Goal: Transaction & Acquisition: Purchase product/service

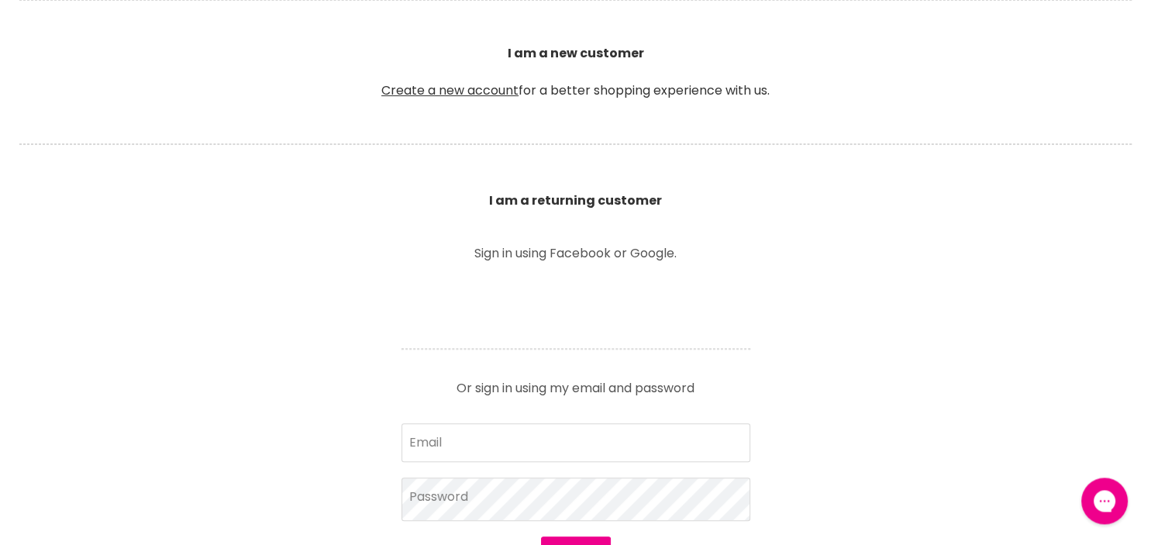
scroll to position [491, 0]
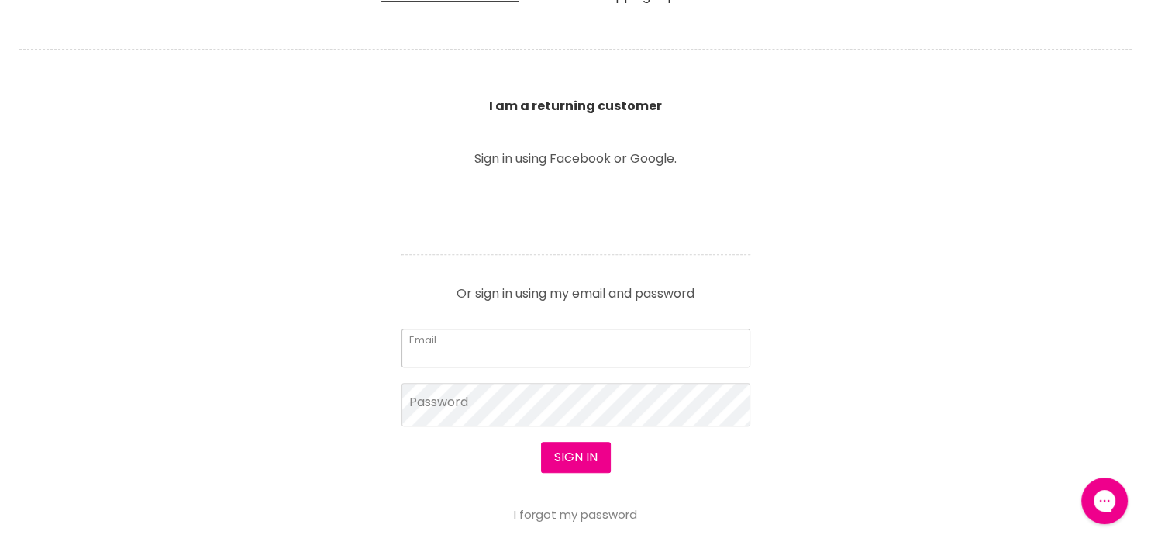
click at [575, 364] on input "Email" at bounding box center [575, 348] width 349 height 39
type input "[EMAIL_ADDRESS][DOMAIN_NAME]"
click at [587, 463] on button "Sign in" at bounding box center [576, 457] width 70 height 31
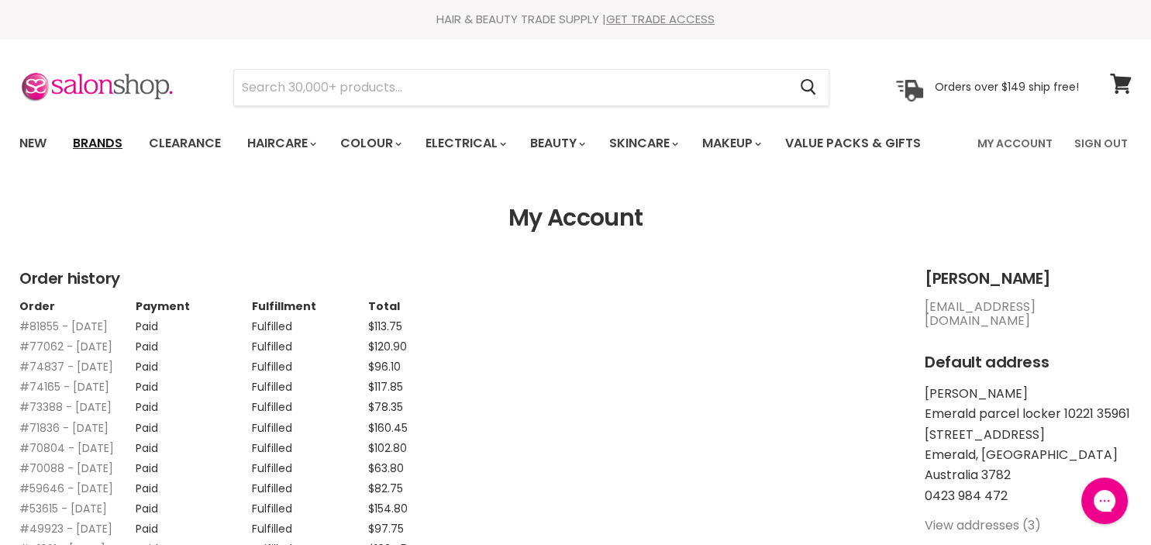
click at [102, 147] on link "Brands" at bounding box center [97, 143] width 73 height 33
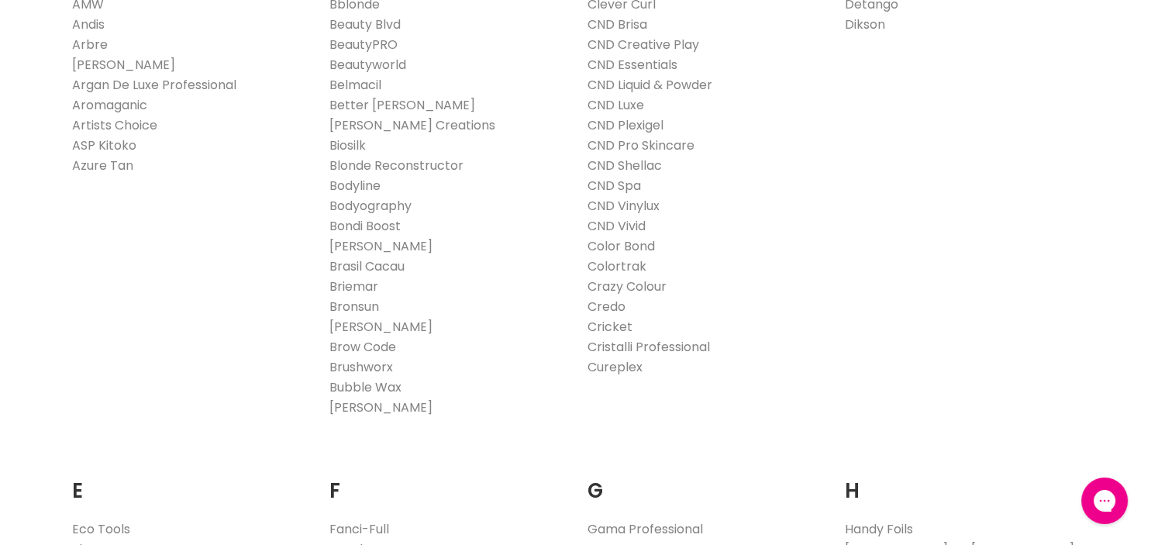
scroll to position [573, 0]
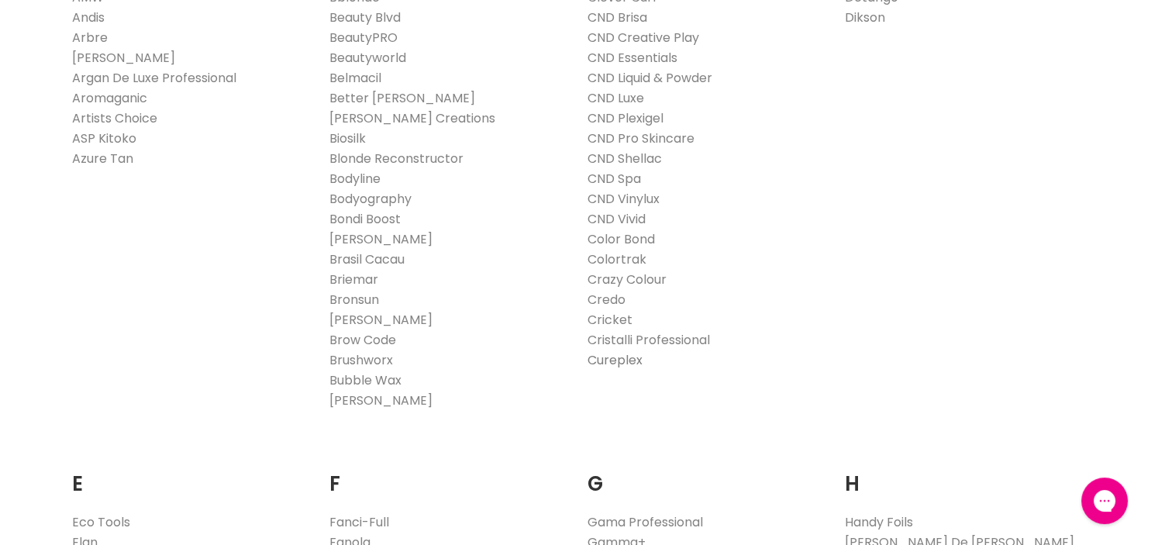
click at [609, 364] on link "Cureplex" at bounding box center [614, 360] width 55 height 18
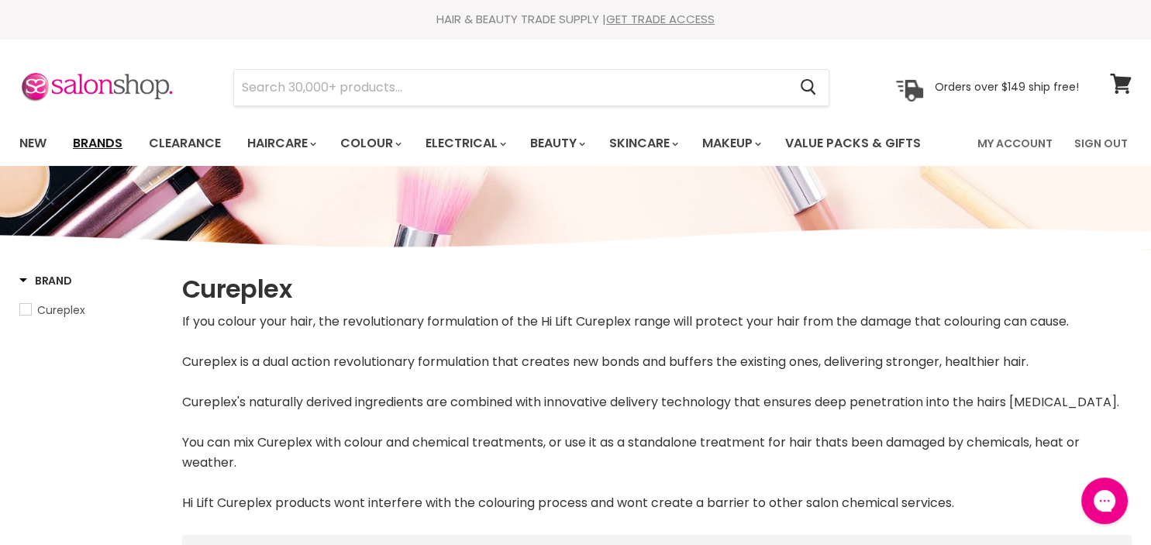
click at [122, 149] on link "Brands" at bounding box center [97, 143] width 73 height 33
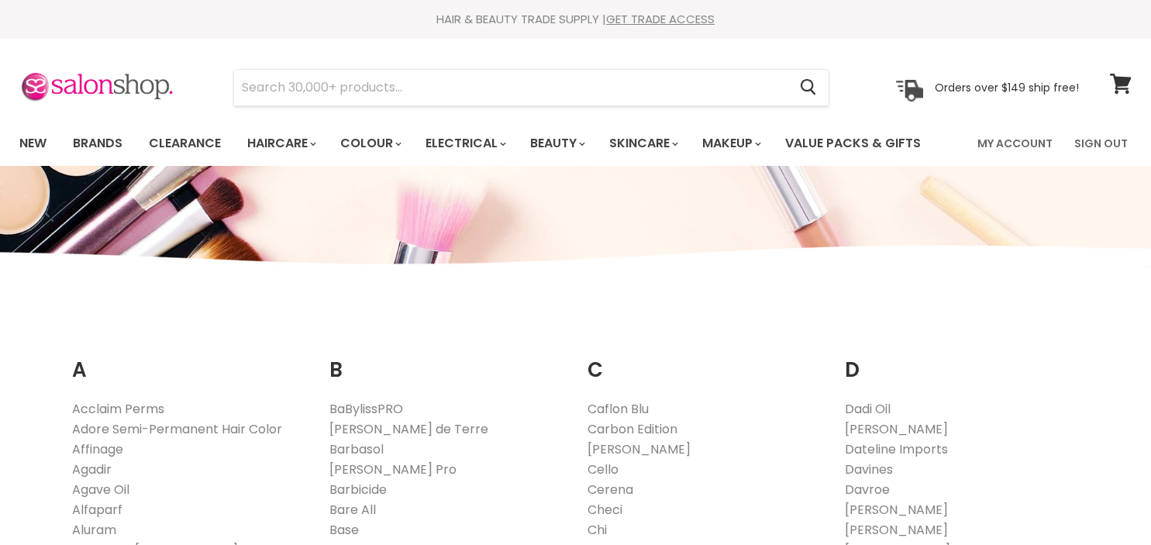
scroll to position [327, 0]
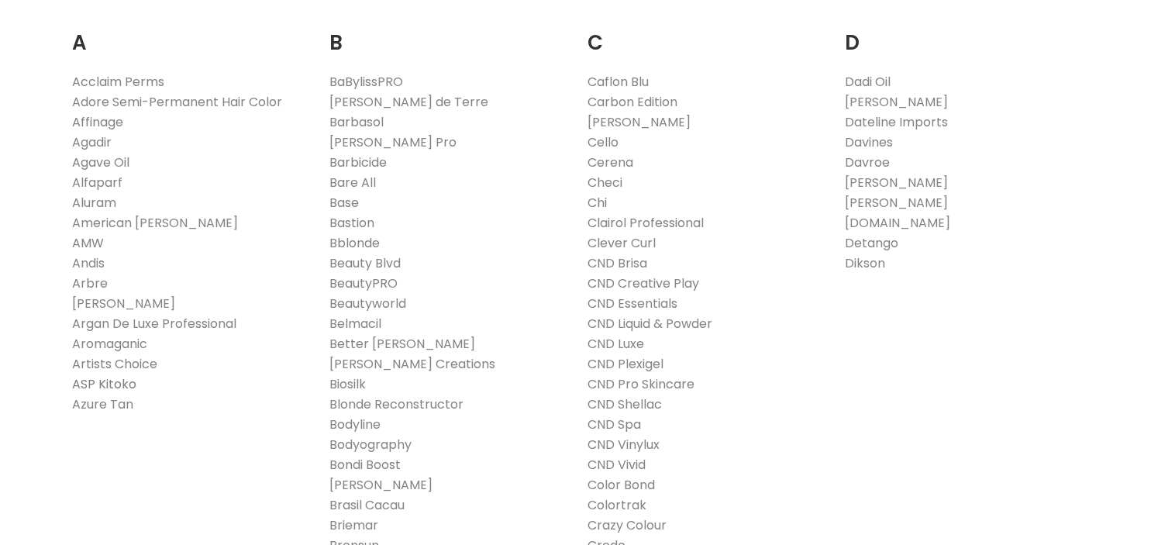
click at [87, 383] on link "ASP Kitoko" at bounding box center [104, 384] width 64 height 18
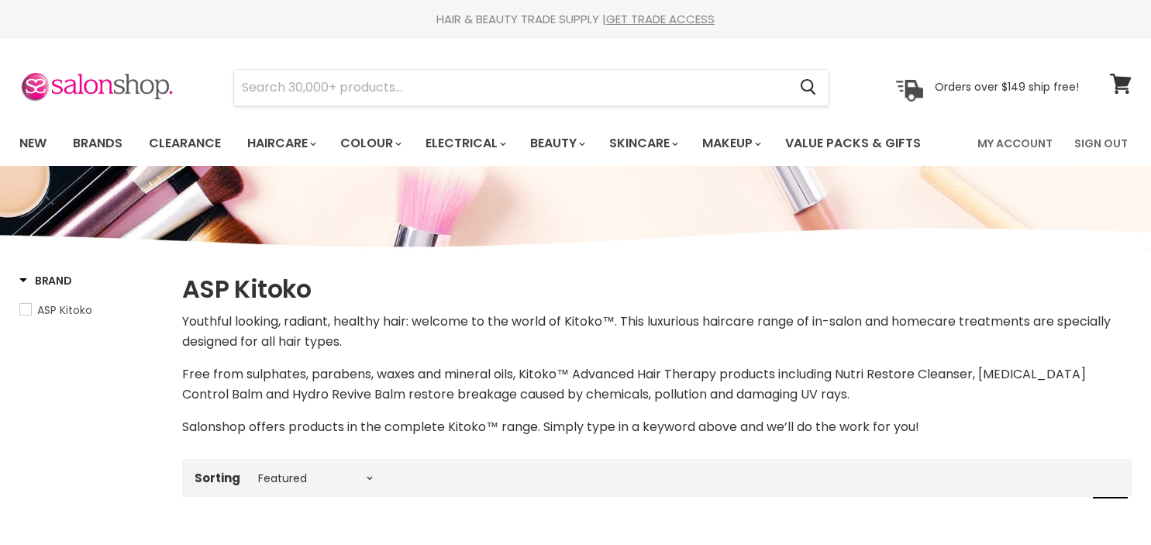
select select "manual"
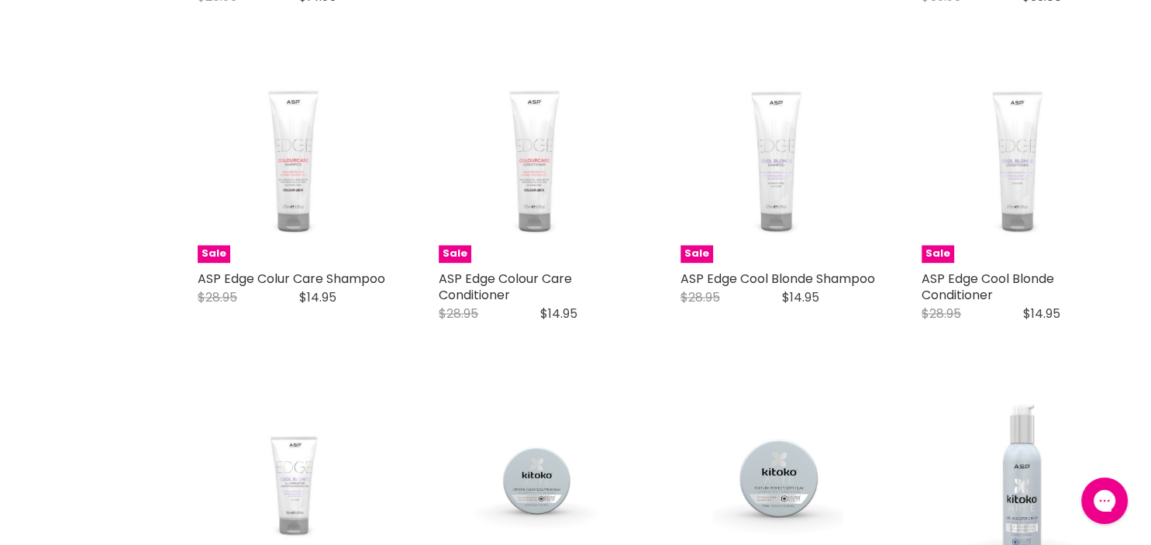
scroll to position [2455, 0]
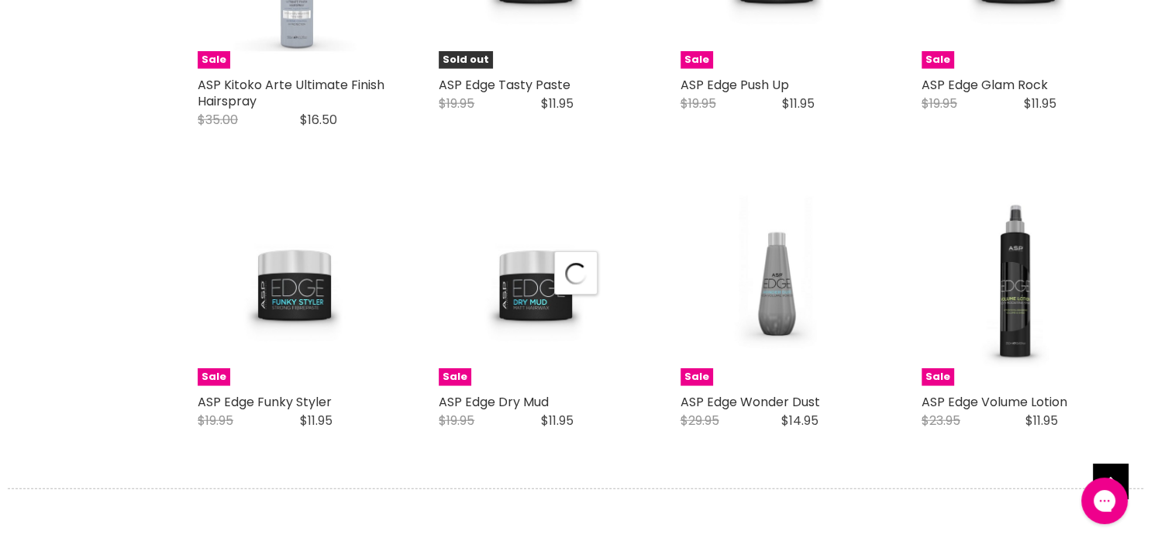
select select "manual"
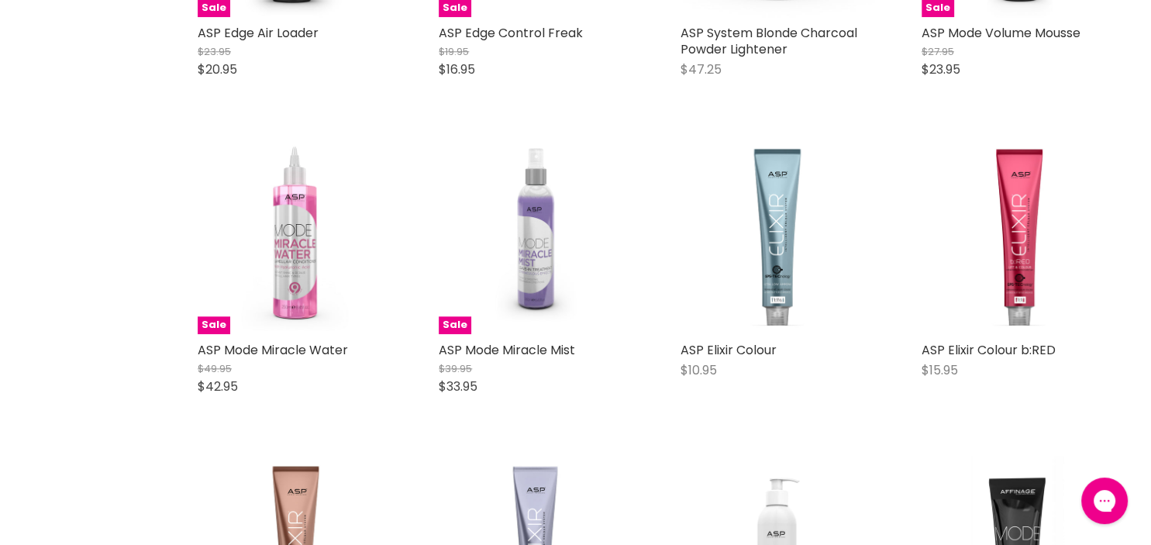
scroll to position [7774, 0]
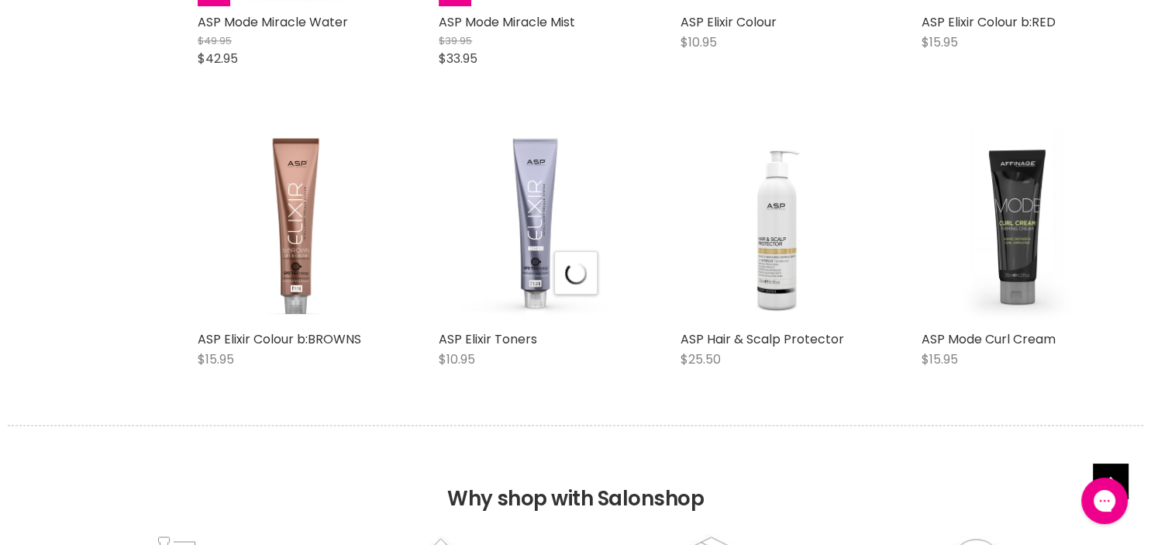
select select "manual"
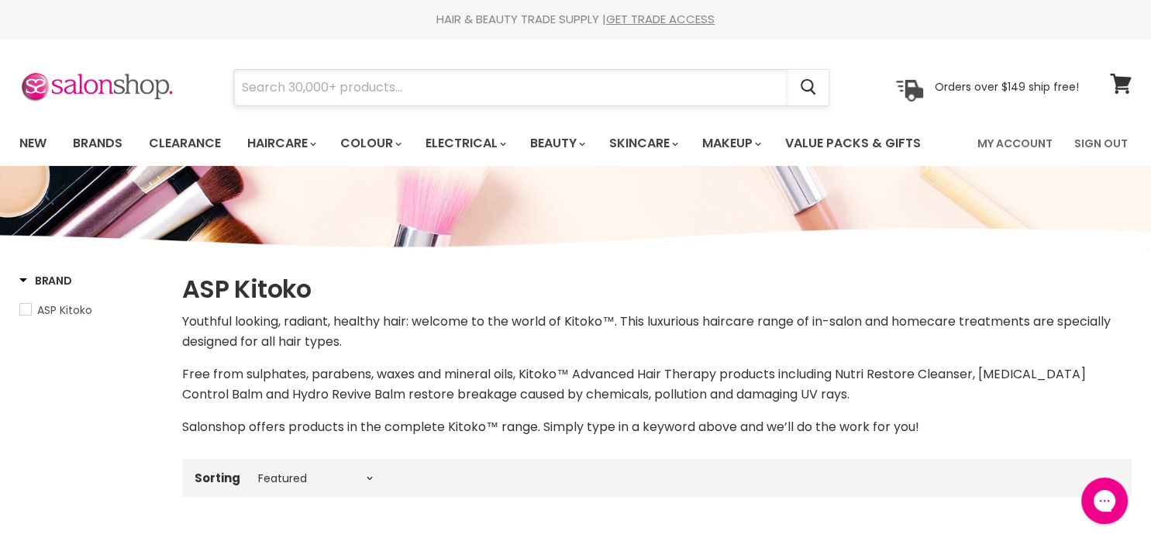
click at [473, 86] on input "Search" at bounding box center [510, 88] width 553 height 36
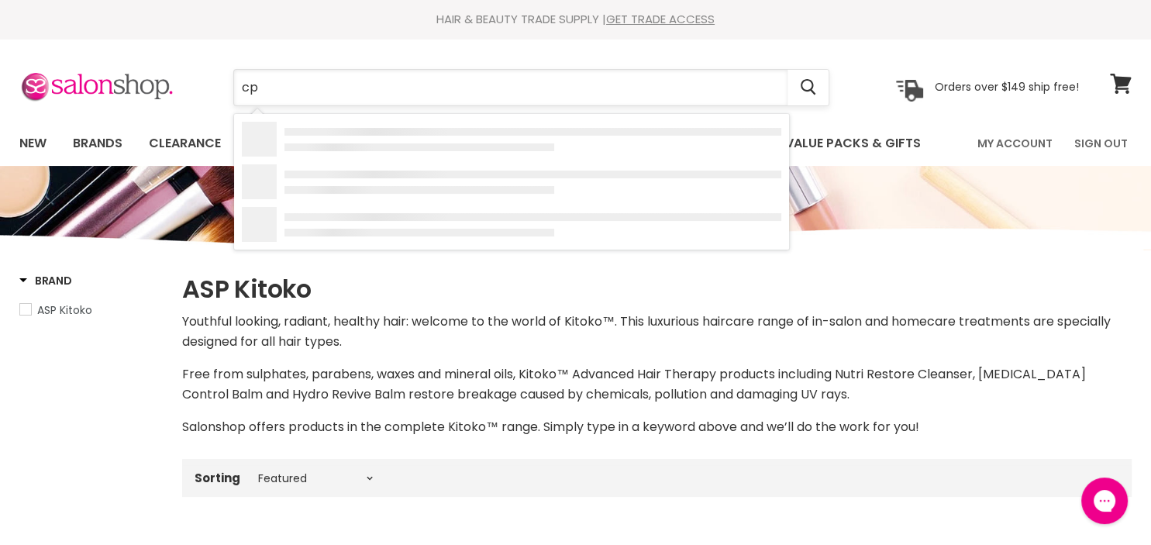
type input "cpr"
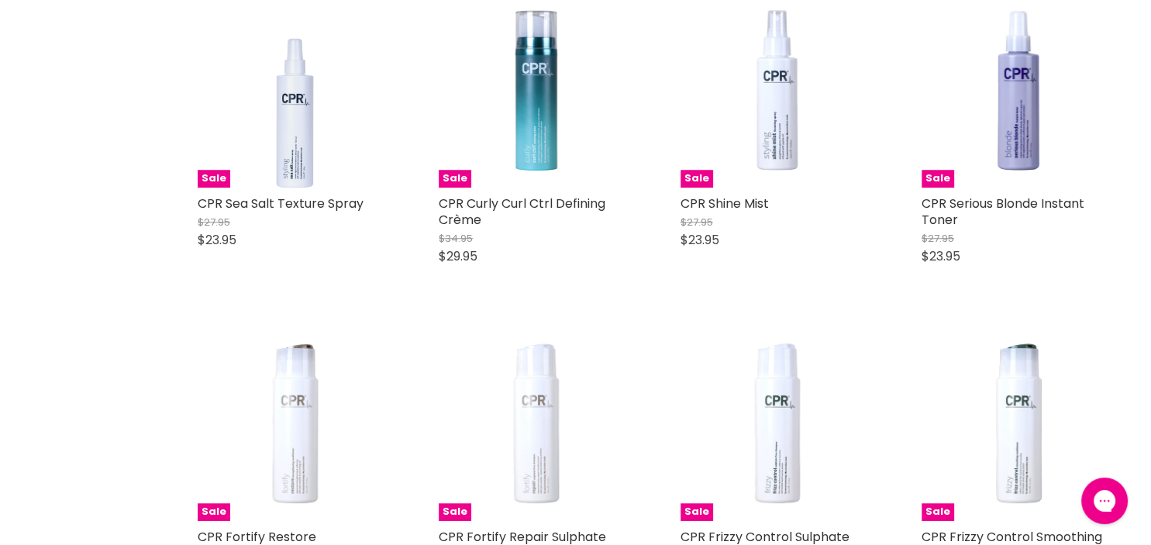
scroll to position [1555, 0]
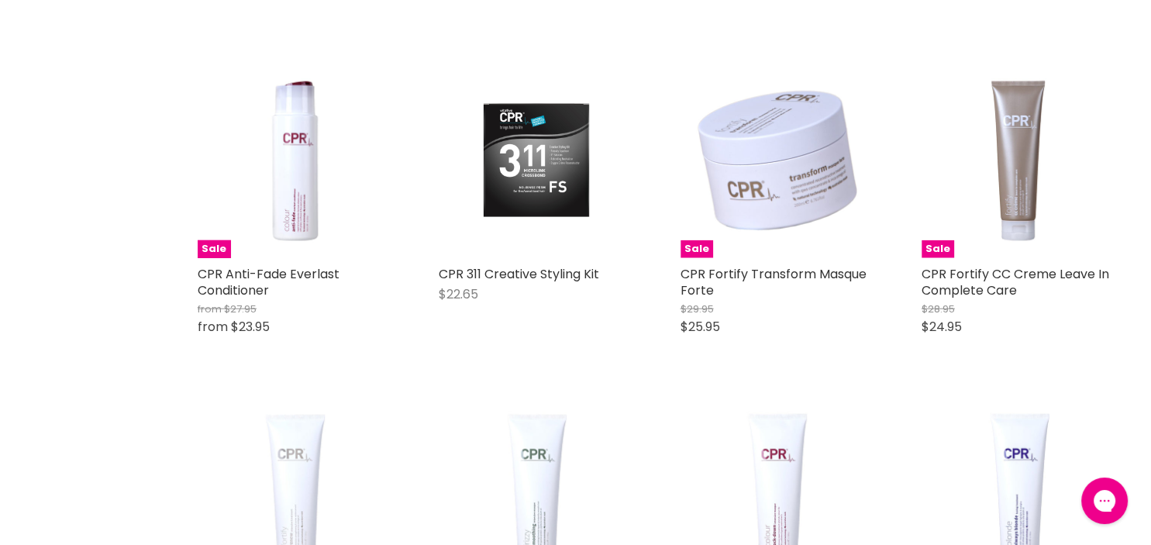
scroll to position [3601, 0]
